Goal: Connect with others: Connect with others

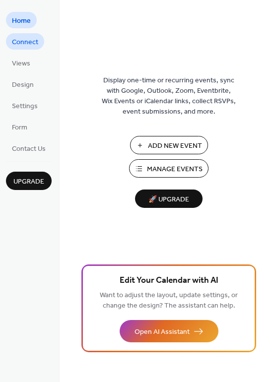
click at [26, 37] on span "Connect" at bounding box center [25, 42] width 26 height 10
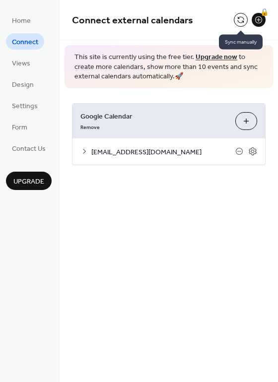
click at [239, 19] on button at bounding box center [241, 20] width 14 height 14
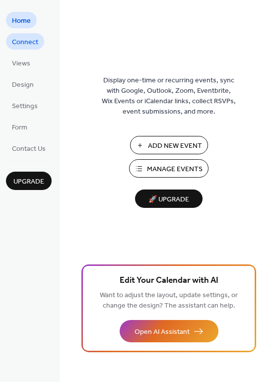
click at [16, 40] on span "Connect" at bounding box center [25, 42] width 26 height 10
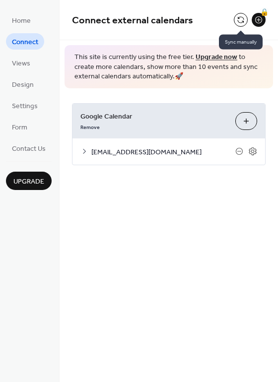
click at [242, 21] on button at bounding box center [241, 20] width 14 height 14
